Goal: Task Accomplishment & Management: Use online tool/utility

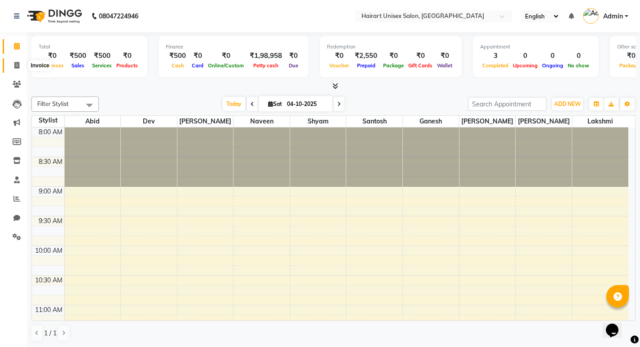
click at [14, 63] on span at bounding box center [17, 66] width 16 height 10
click at [14, 64] on icon at bounding box center [16, 65] width 5 height 7
select select "service"
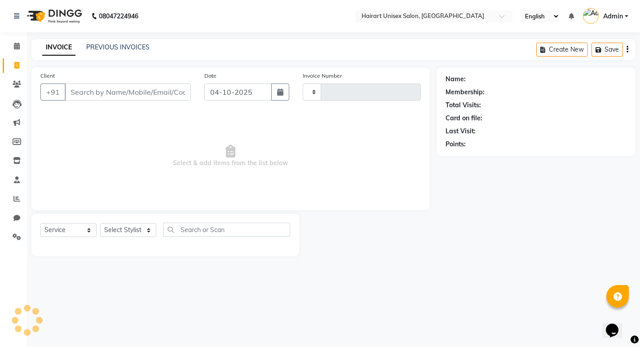
type input "0410"
select select "5534"
click at [104, 88] on input "Client" at bounding box center [129, 92] width 128 height 17
click at [104, 87] on input "Client" at bounding box center [129, 92] width 128 height 17
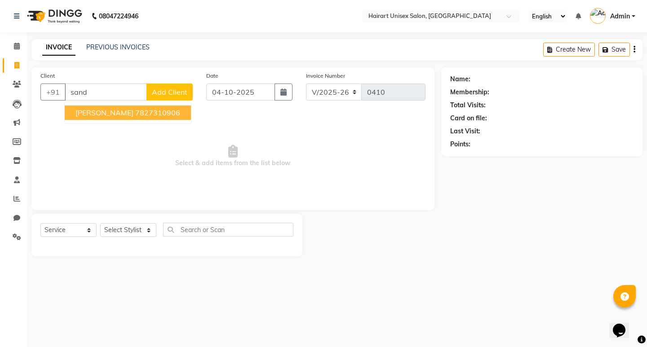
click at [129, 115] on button "[PERSON_NAME] 7827310906" at bounding box center [128, 113] width 126 height 14
type input "7827310906"
click at [129, 115] on span "Select & add items from the list below" at bounding box center [232, 156] width 385 height 90
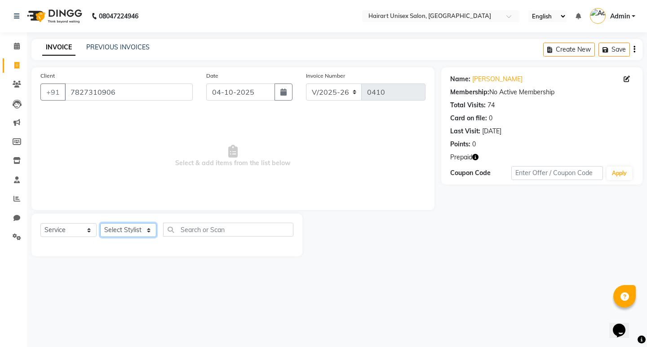
click at [125, 231] on select "Select Stylist [PERSON_NAME] Dev Ganesh Lakshmi [PERSON_NAME] Santosh [PERSON_N…" at bounding box center [128, 230] width 56 height 14
select select "39572"
click at [100, 223] on select "Select Stylist [PERSON_NAME] Dev Ganesh Lakshmi [PERSON_NAME] Santosh [PERSON_N…" at bounding box center [128, 230] width 56 height 14
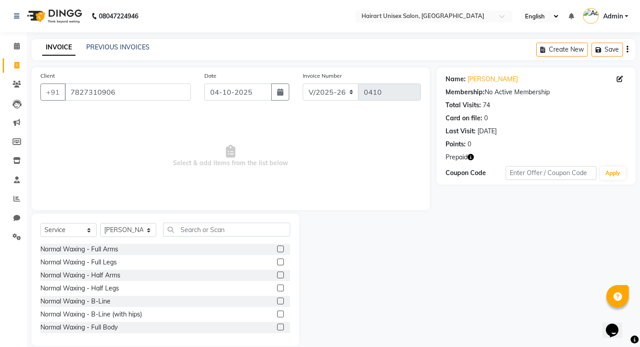
click at [122, 216] on div "Select Service Product Membership Package Voucher Prepaid Gift Card Select Styl…" at bounding box center [165, 280] width 268 height 133
click at [204, 229] on input "text" at bounding box center [226, 230] width 127 height 14
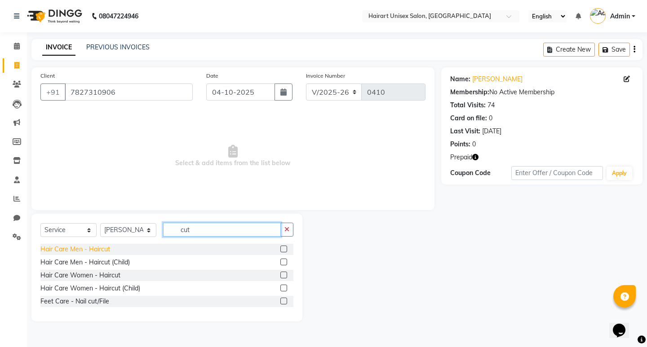
type input "cut"
click at [109, 252] on div "Hair Care Men - Haircut" at bounding box center [75, 249] width 70 height 9
checkbox input "false"
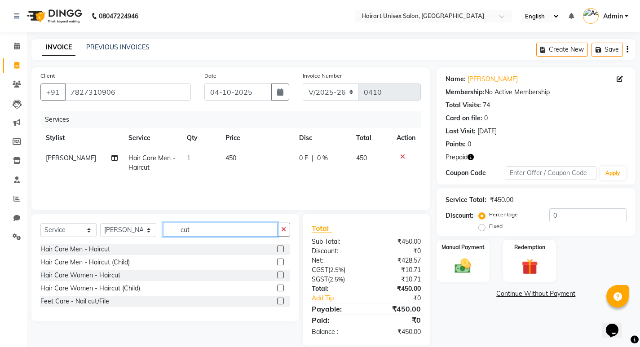
click at [201, 231] on input "cut" at bounding box center [220, 230] width 115 height 14
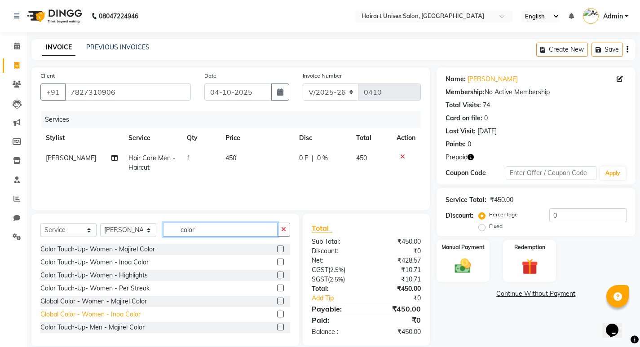
scroll to position [45, 0]
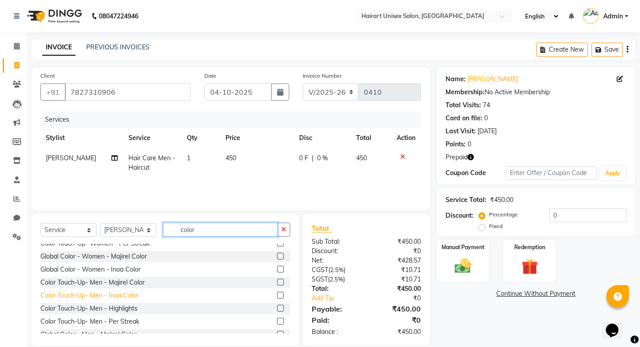
type input "color"
click at [131, 298] on div "Color Touch-Up- Men - Inoa Color" at bounding box center [89, 295] width 98 height 9
click at [131, 289] on div "Color Touch-Up- Men - Majirel Color" at bounding box center [165, 282] width 250 height 11
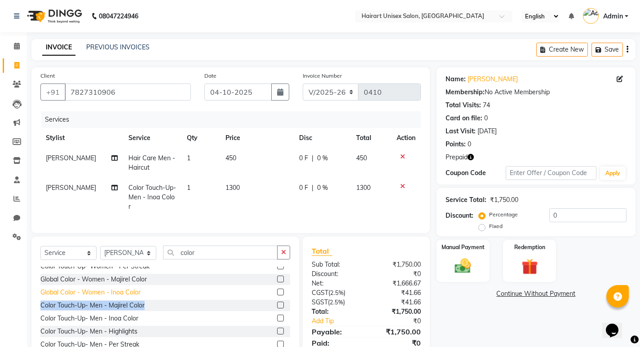
checkbox input "false"
click at [206, 254] on input "color" at bounding box center [220, 253] width 115 height 14
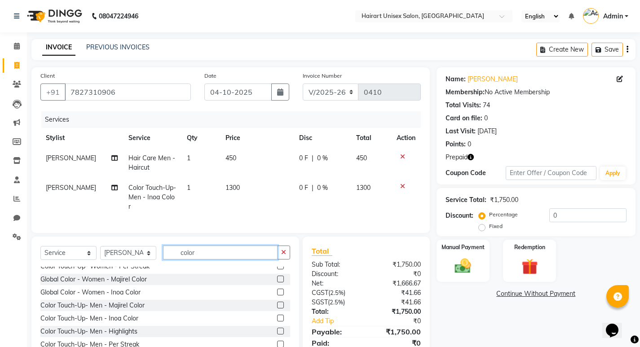
click at [206, 254] on input "color" at bounding box center [220, 253] width 115 height 14
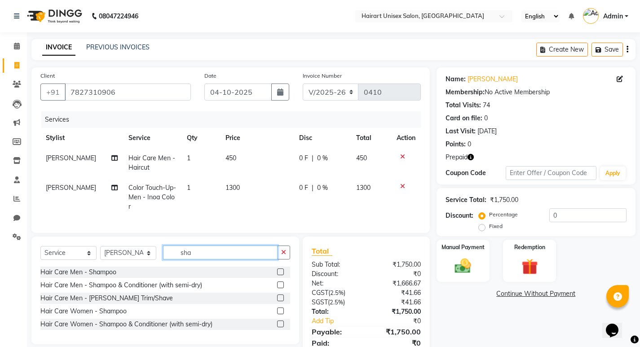
scroll to position [0, 0]
type input "sha"
click at [134, 299] on div "Hair Care Men - [PERSON_NAME] Trim/Shave" at bounding box center [106, 298] width 133 height 9
checkbox input "false"
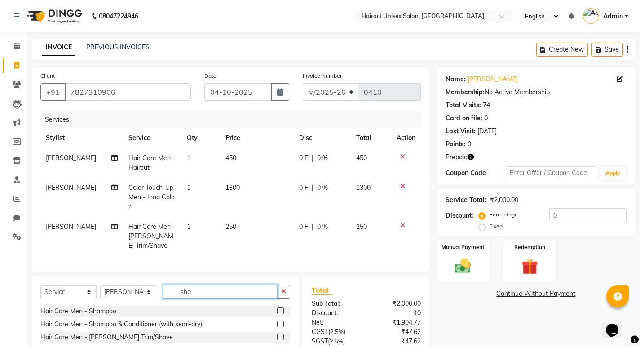
click at [198, 288] on input "sha" at bounding box center [220, 292] width 115 height 14
type input "ped"
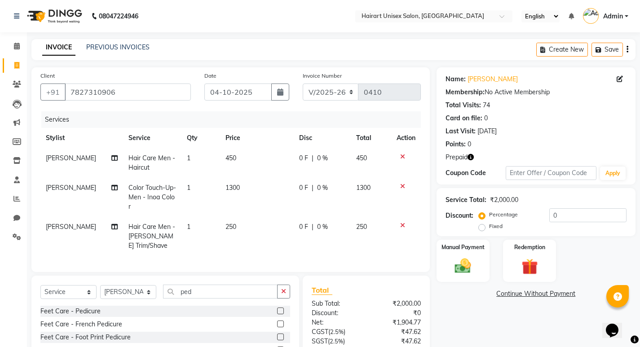
click at [86, 309] on div "Feet Care - Pedicure" at bounding box center [70, 311] width 60 height 9
click at [86, 309] on div "Select Service Product Membership Package Voucher Prepaid Gift Card Select Styl…" at bounding box center [165, 330] width 268 height 108
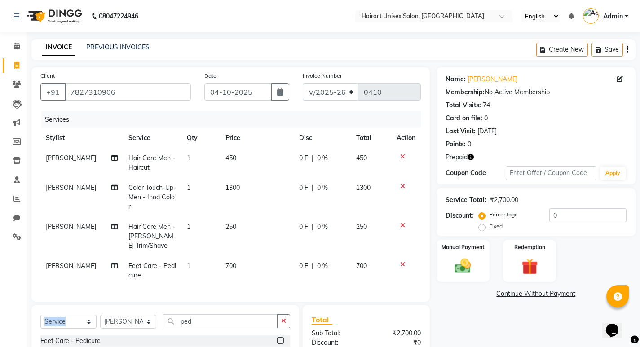
checkbox input "false"
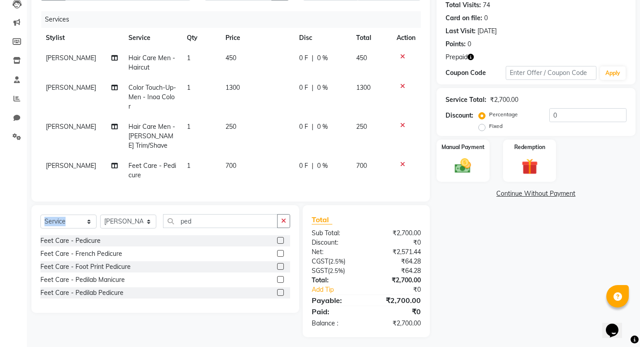
scroll to position [101, 0]
click at [532, 159] on img at bounding box center [529, 166] width 27 height 21
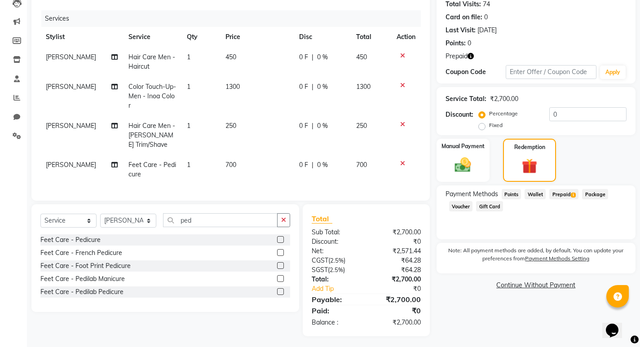
click at [567, 194] on span "Prepaid 1" at bounding box center [564, 194] width 29 height 10
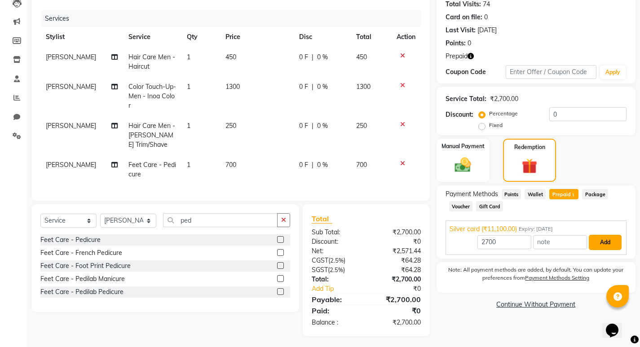
click at [605, 243] on button "Add" at bounding box center [605, 242] width 33 height 15
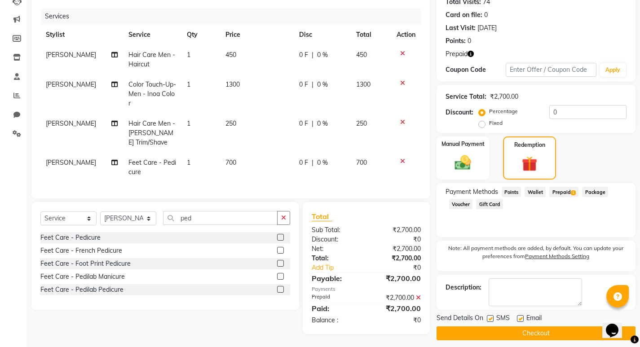
scroll to position [110, 0]
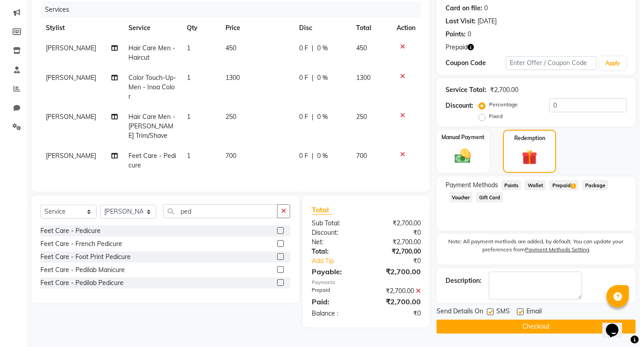
click at [550, 330] on button "Checkout" at bounding box center [536, 327] width 199 height 14
click at [550, 330] on div "Checkout" at bounding box center [536, 327] width 199 height 14
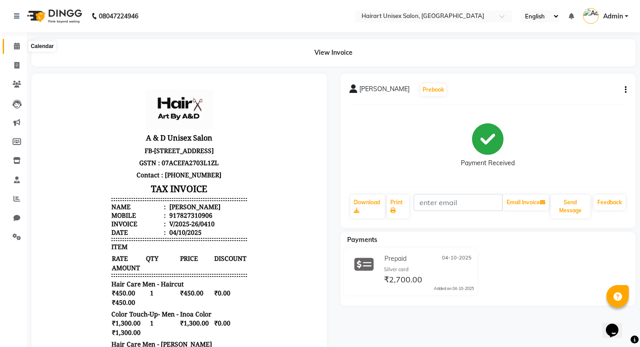
click at [16, 43] on icon at bounding box center [17, 46] width 6 height 7
